Goal: Register for event/course

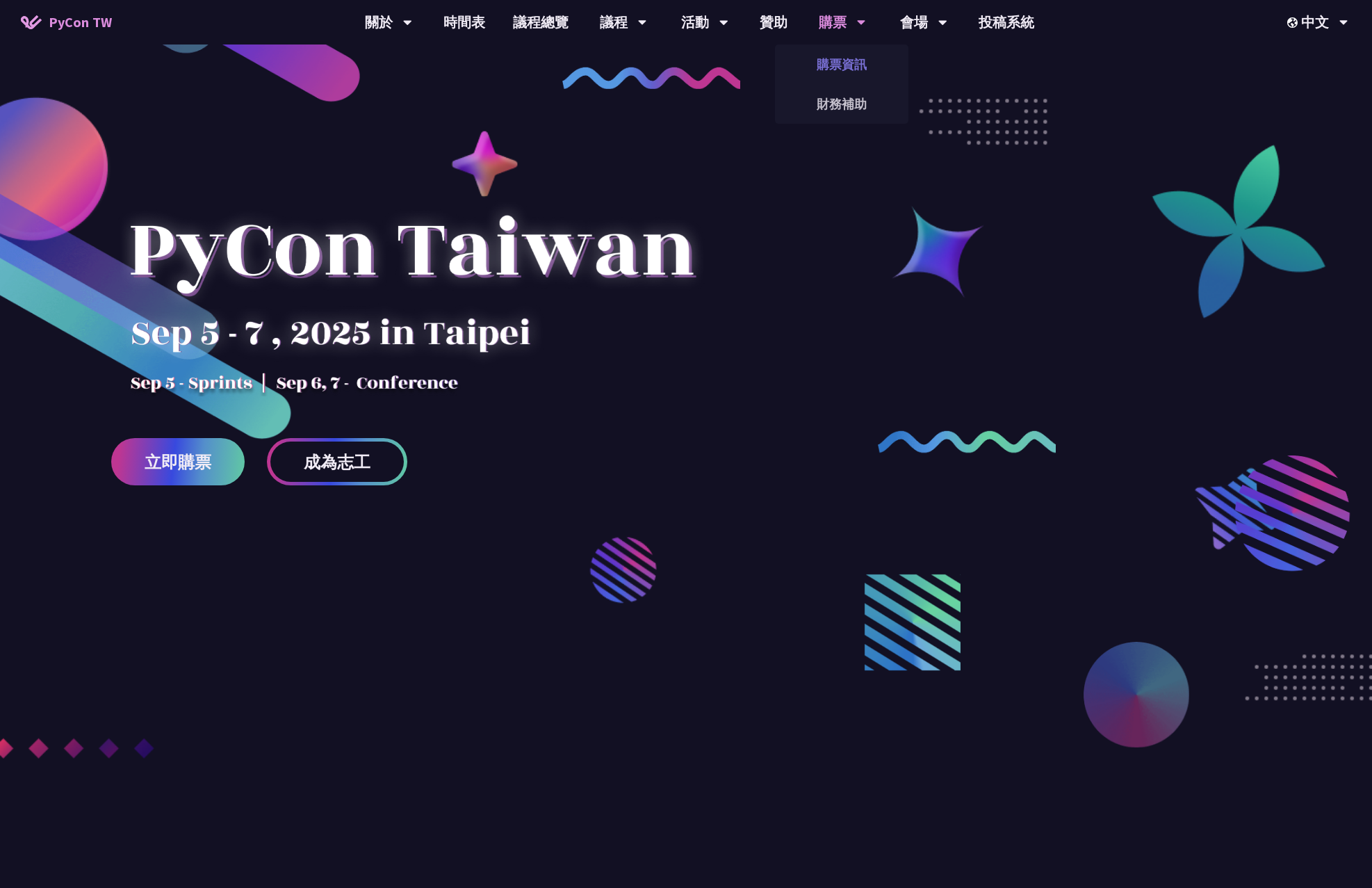
click at [836, 63] on link "購票資訊" at bounding box center [841, 64] width 133 height 32
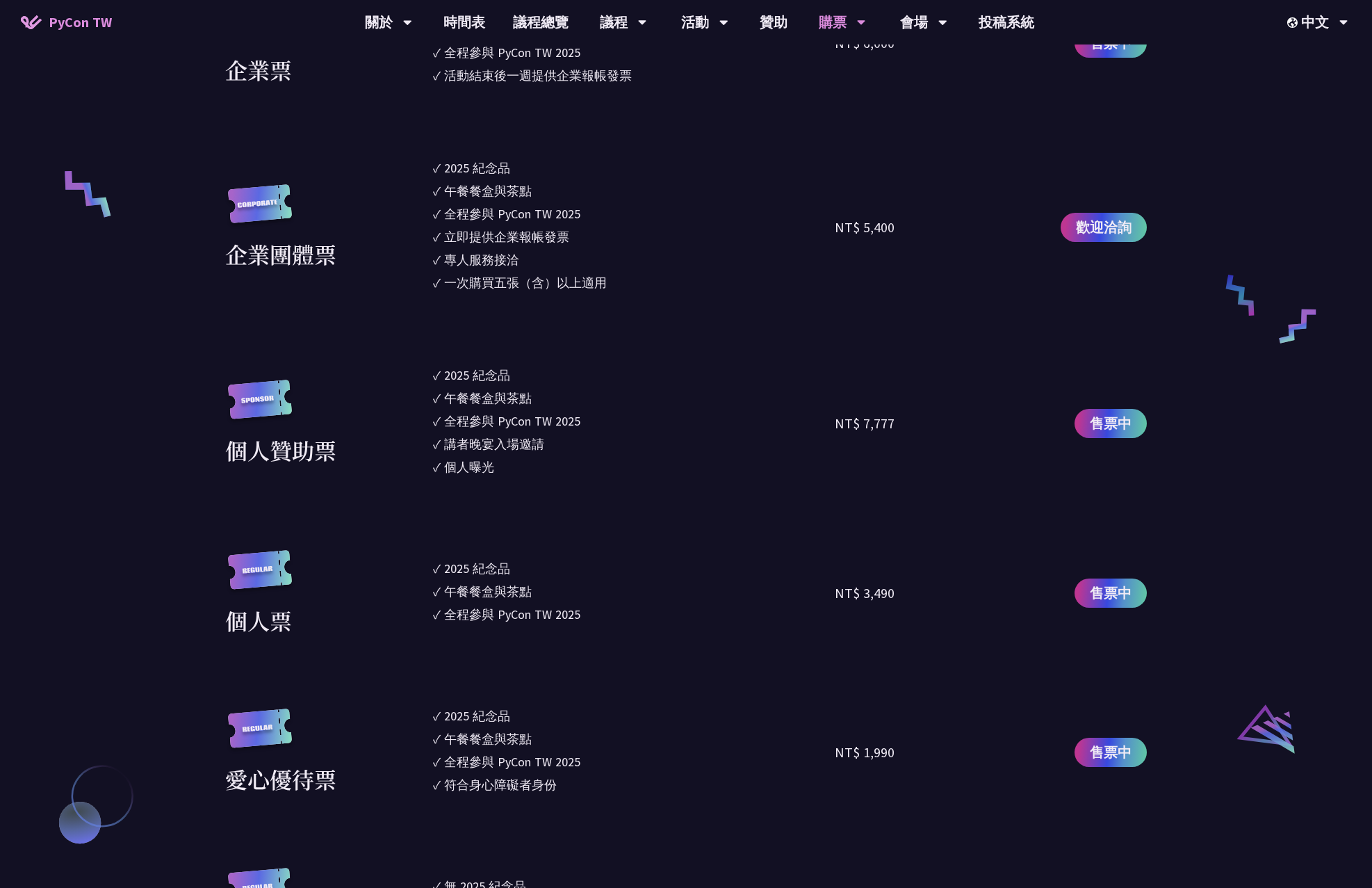
scroll to position [1251, 0]
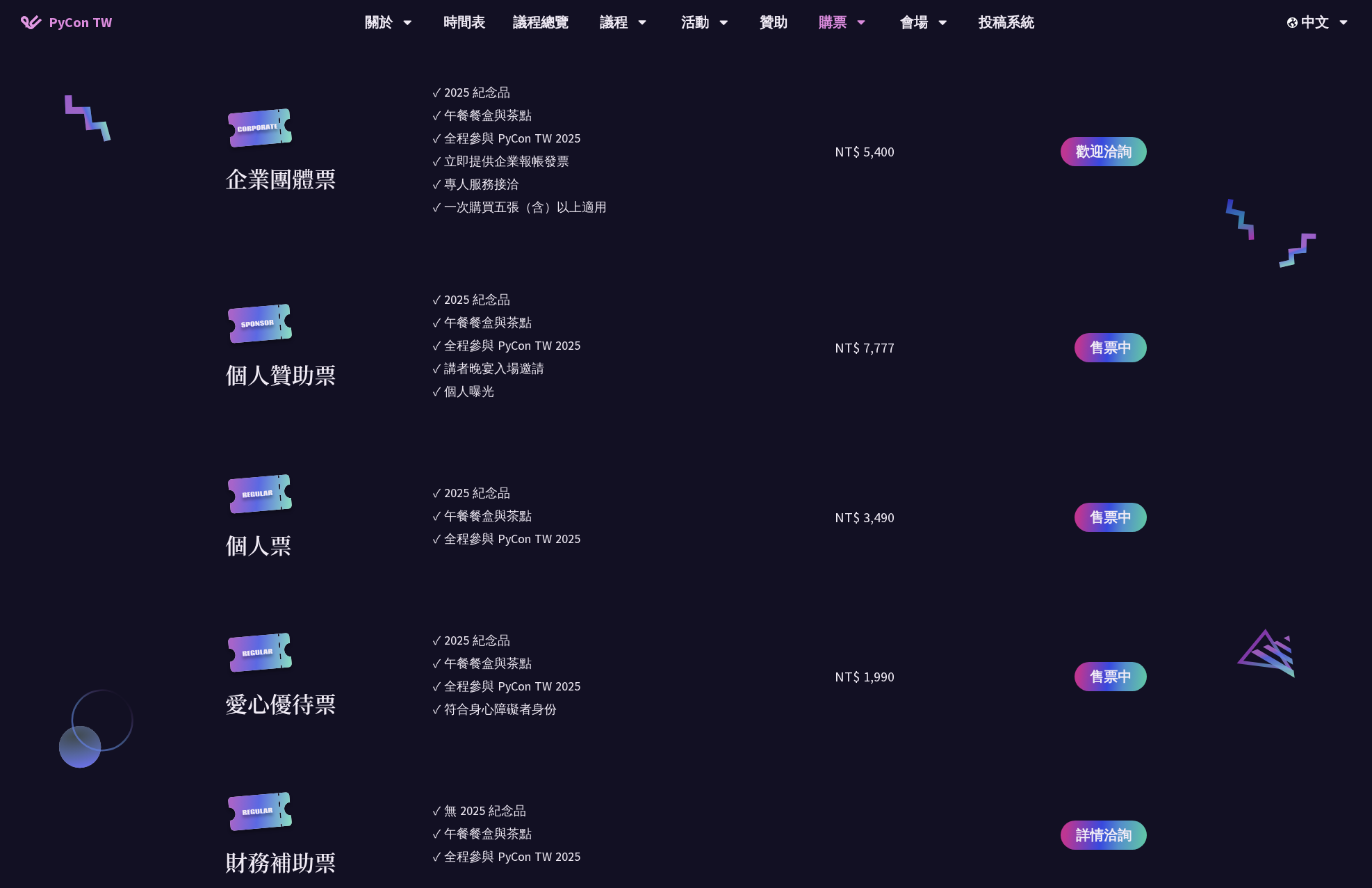
drag, startPoint x: 443, startPoint y: 491, endPoint x: 585, endPoint y: 519, distance: 144.7
click at [585, 519] on ul "✓ 2025 [PERSON_NAME]✓ 午餐餐盒與茶點 ✓ 全程參與 PyCon TW 2025" at bounding box center [633, 517] width 402 height 87
click at [586, 522] on li "✓ 午餐餐盒與茶點" at bounding box center [633, 515] width 402 height 19
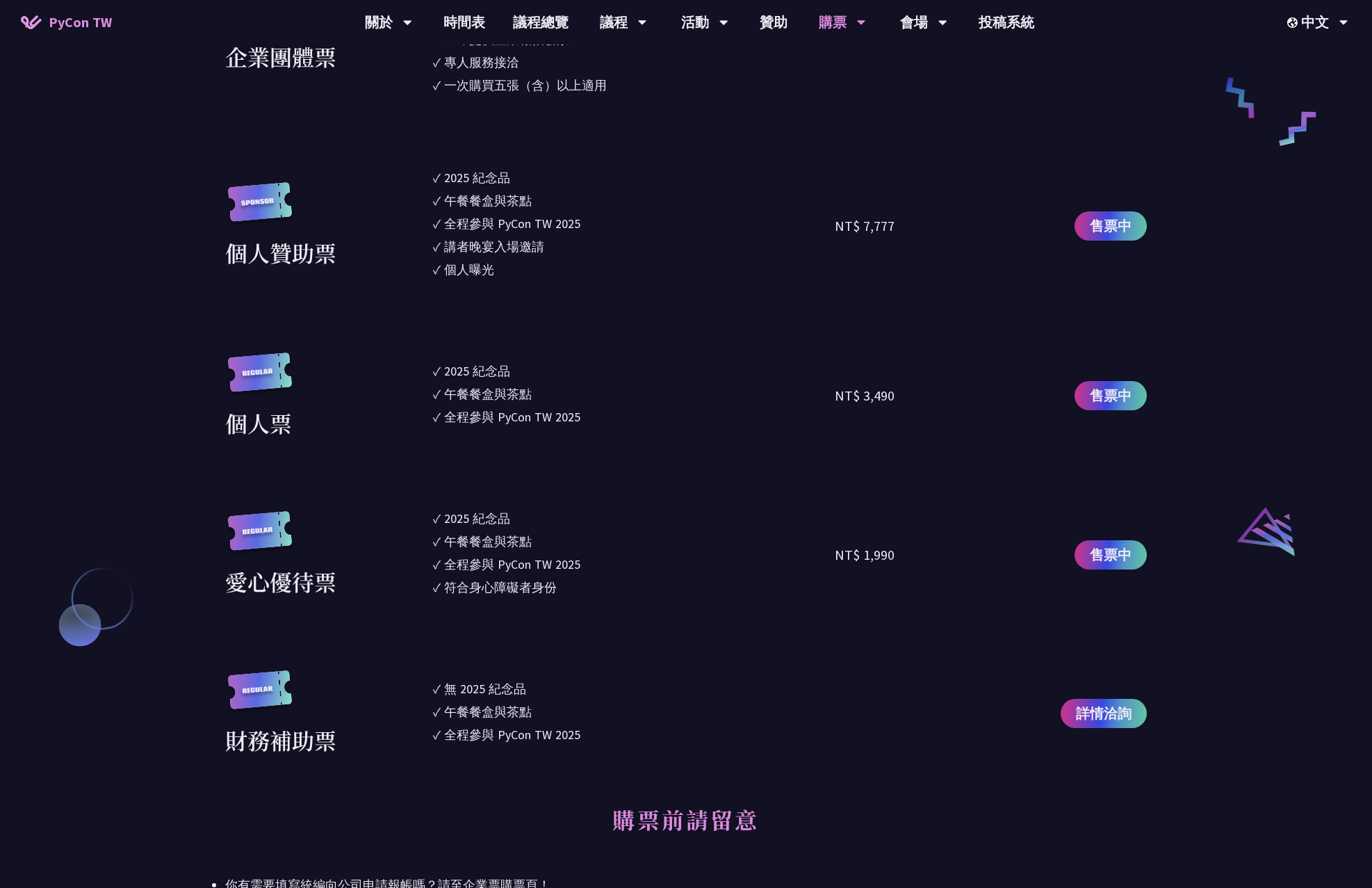
scroll to position [1384, 0]
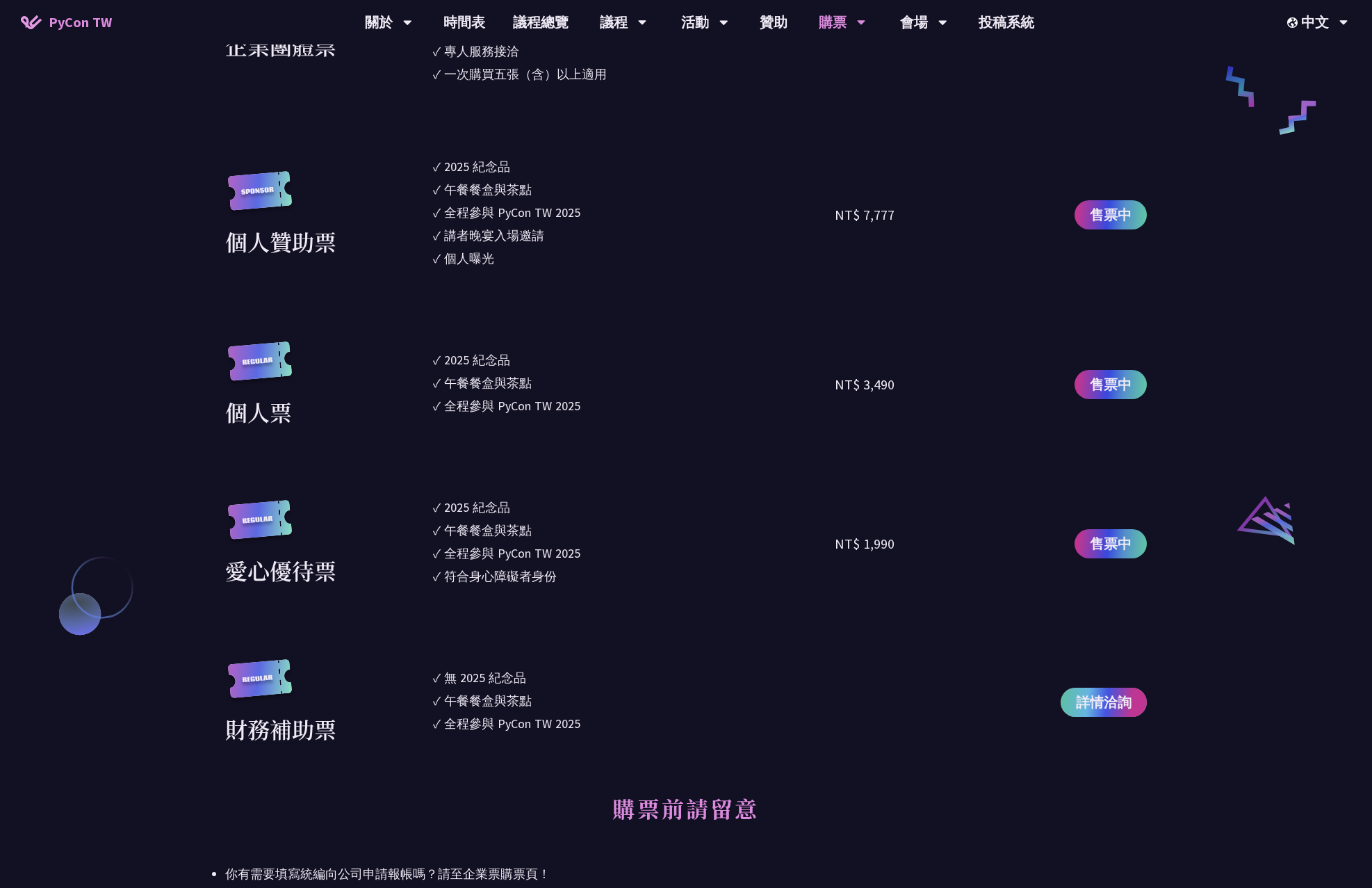
click at [1116, 698] on span "詳情洽詢" at bounding box center [1104, 702] width 56 height 21
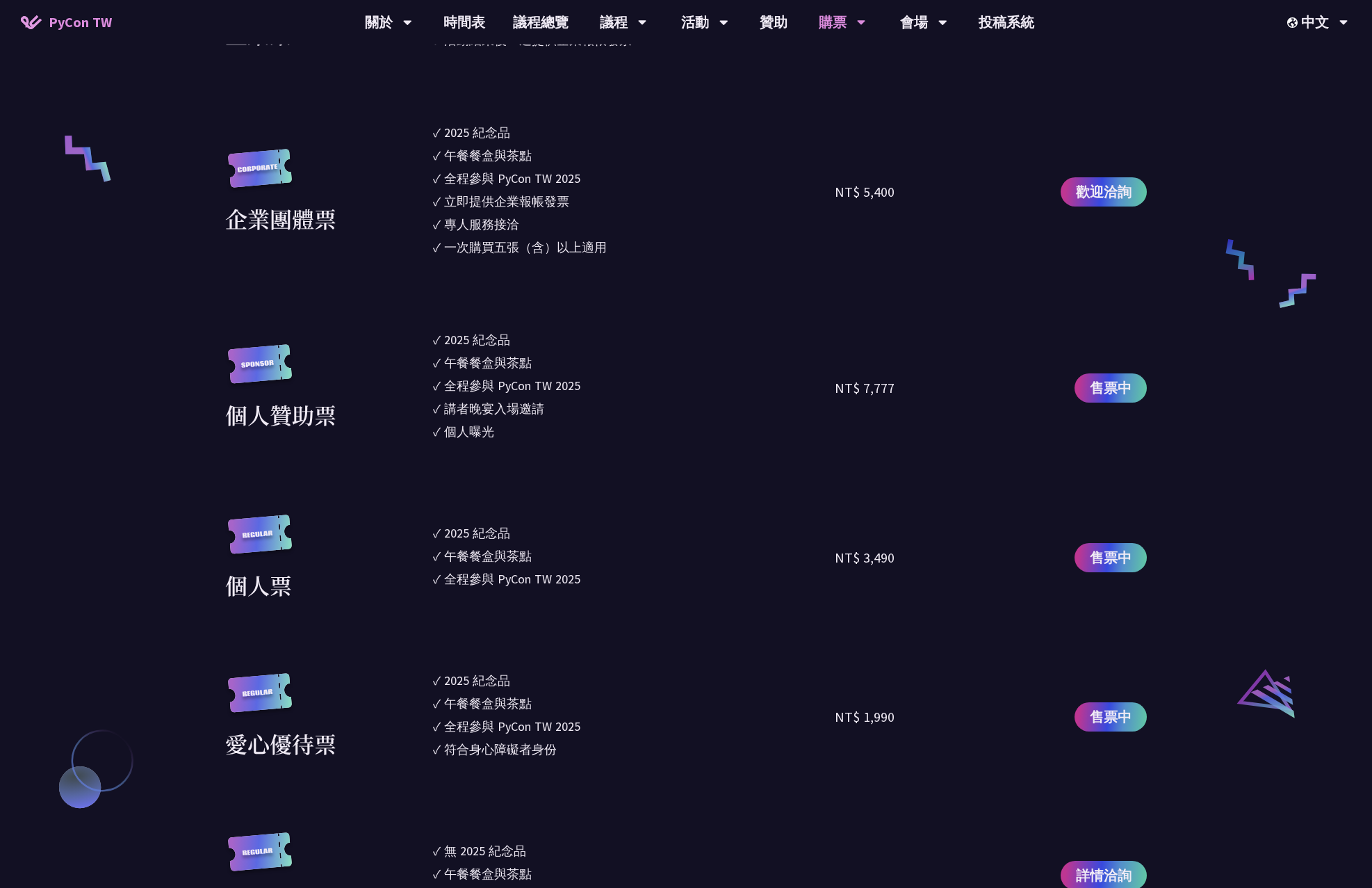
scroll to position [1175, 0]
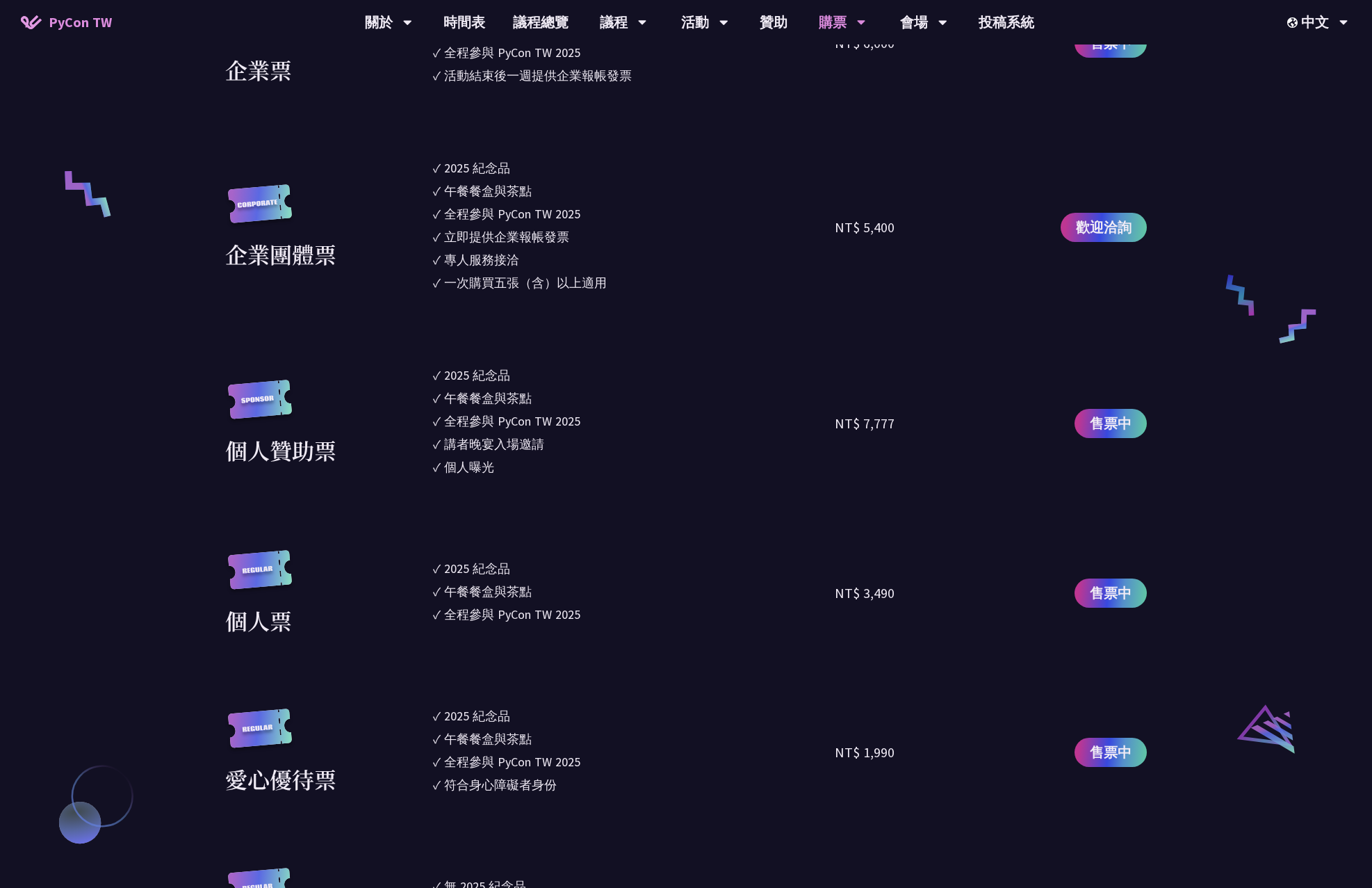
click at [641, 338] on section "企業票 ✓ 2025 紀念品 ✓ 午餐餐盒與茶點 ✓ 全程參與 PyCon TW 2025 ✓ 活動結束後一週提供企業報帳發票 NT$ 6,000 售票中 企…" at bounding box center [686, 475] width 921 height 956
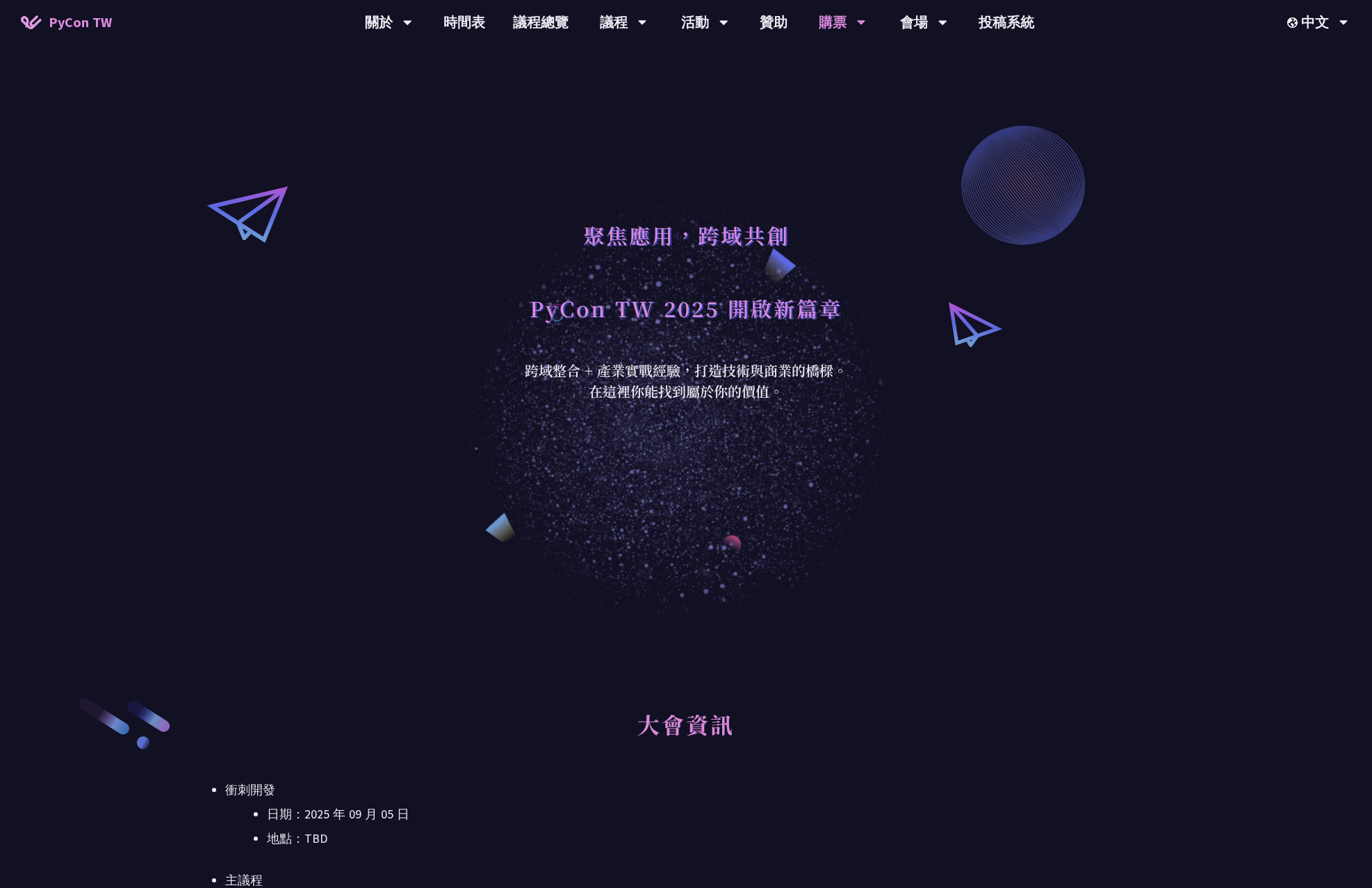
scroll to position [0, 0]
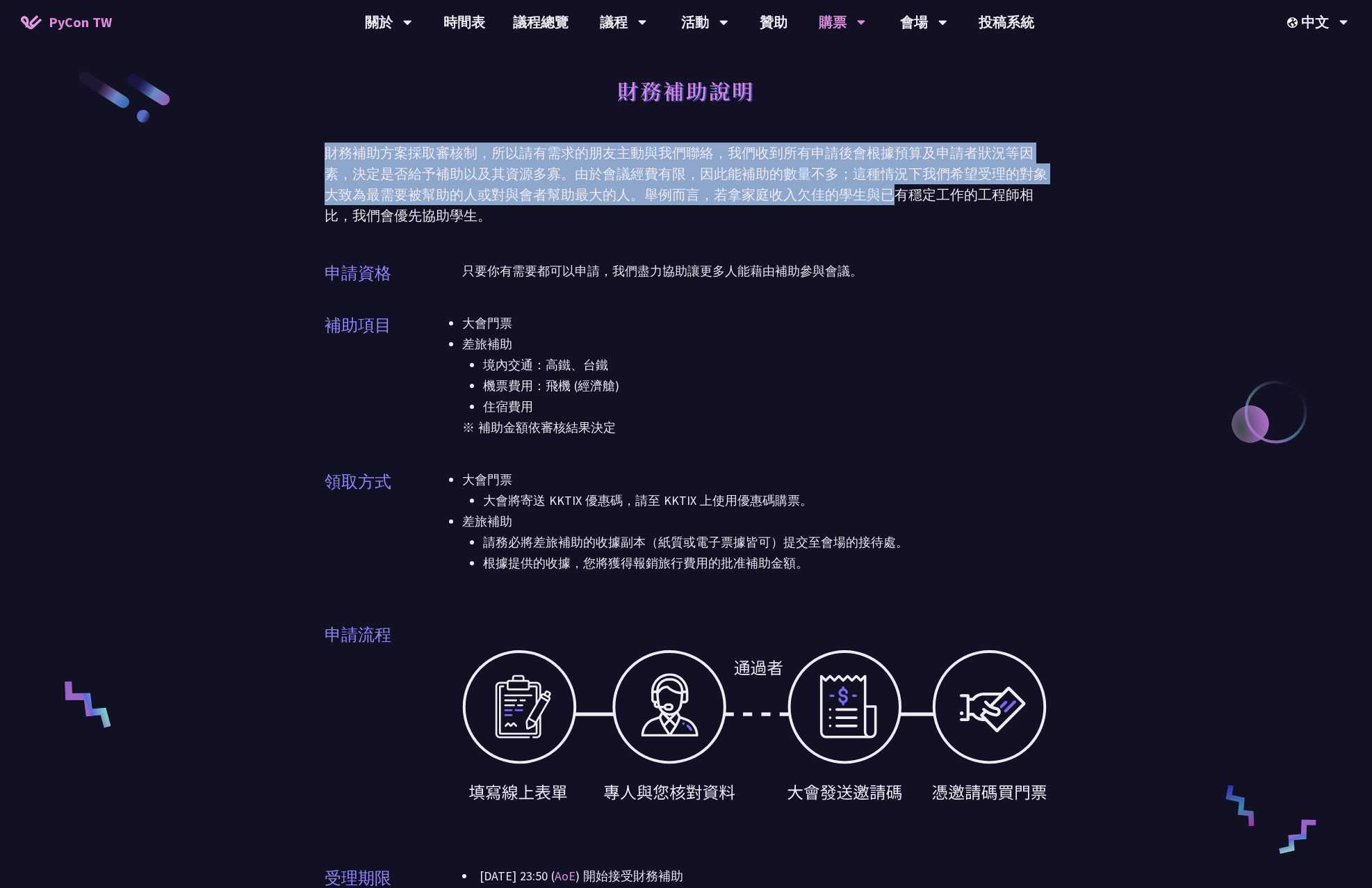
drag, startPoint x: 810, startPoint y: 131, endPoint x: 897, endPoint y: 188, distance: 104.0
click at [897, 188] on div "財務補助說明 財務補助方案採取審核制，所以請有需求的朋友主動與我們聯絡，我們收到所有申請後會根據預算及申請者狀況等因素，決定是否給予補助以及其資源多寡。由於會…" at bounding box center [686, 657] width 722 height 1314
click at [897, 188] on div "財務補助方案採取審核制，所以請有需求的朋友主動與我們聯絡，我們收到所有申請後會根據預算及申請者狀況等因素，決定是否給予補助以及其資源多寡。由於會議經費有限，因…" at bounding box center [686, 184] width 722 height 84
